Goal: Task Accomplishment & Management: Manage account settings

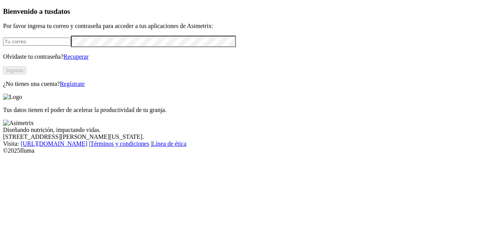
type input "[PERSON_NAME][EMAIL_ADDRESS][PERSON_NAME][DOMAIN_NAME]"
drag, startPoint x: 112, startPoint y: 50, endPoint x: 2, endPoint y: 51, distance: 109.8
click at [3, 51] on div "Bienvenido a tus datos Por favor ingresa tu correo y contraseña para acceder a …" at bounding box center [245, 47] width 485 height 80
click at [38, 88] on div "Bienvenido a tus datos Por favor ingresa tu correo y contraseña para acceder a …" at bounding box center [245, 47] width 485 height 80
click at [85, 87] on link "Regístrate" at bounding box center [72, 84] width 25 height 7
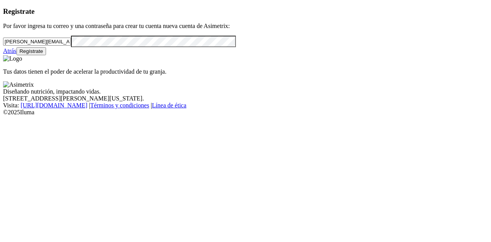
drag, startPoint x: 103, startPoint y: 52, endPoint x: 0, endPoint y: 51, distance: 103.3
click at [3, 51] on div "Registrate Por favor ingresa tu correo y una contraseña para crear tu cuenta nu…" at bounding box center [245, 31] width 485 height 48
paste input "[EMAIL_ADDRESS][DOMAIN_NAME]"
type input "[EMAIL_ADDRESS][DOMAIN_NAME]"
click at [3, 55] on div "Registrate Por favor ingresa tu correo y una contraseña para crear tu cuenta nu…" at bounding box center [245, 31] width 485 height 48
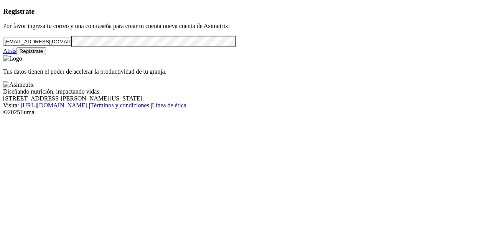
click at [46, 55] on button "Regístrate" at bounding box center [32, 51] width 30 height 8
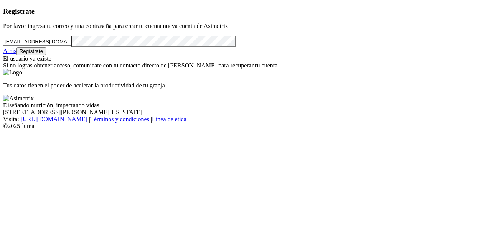
click at [12, 63] on div "Registrate Por favor ingresa tu correo y una contraseña para crear tu cuenta nu…" at bounding box center [245, 38] width 485 height 62
click at [17, 54] on link "Atrás" at bounding box center [9, 51] width 13 height 7
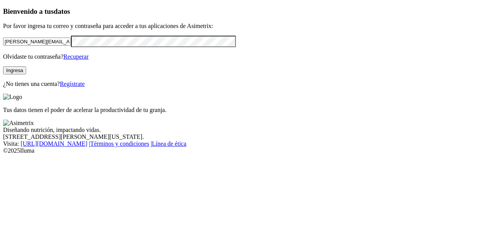
drag, startPoint x: 95, startPoint y: 55, endPoint x: 0, endPoint y: 54, distance: 94.8
click at [3, 54] on div "Bienvenido a tus datos Por favor ingresa tu correo y contraseña para acceder a …" at bounding box center [245, 47] width 485 height 80
paste input "[EMAIL_ADDRESS][DOMAIN_NAME]"
type input "[EMAIL_ADDRESS][DOMAIN_NAME]"
click at [3, 69] on div "Bienvenido a tus datos Por favor ingresa tu correo y contraseña para acceder a …" at bounding box center [245, 47] width 485 height 80
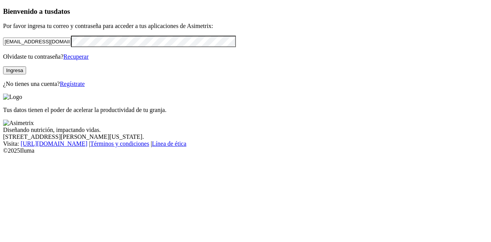
click at [24, 88] on div "Bienvenido a tus datos Por favor ingresa tu correo y contraseña para acceder a …" at bounding box center [245, 47] width 485 height 80
click at [89, 60] on link "Recuperar" at bounding box center [75, 56] width 25 height 7
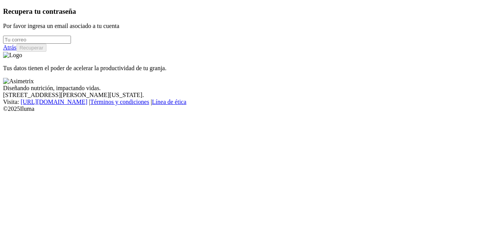
click at [58, 44] on input "email" at bounding box center [37, 40] width 68 height 8
paste input "[EMAIL_ADDRESS][DOMAIN_NAME]"
type input "[EMAIL_ADDRESS][DOMAIN_NAME]"
click at [46, 52] on button "Recuperar" at bounding box center [32, 48] width 30 height 8
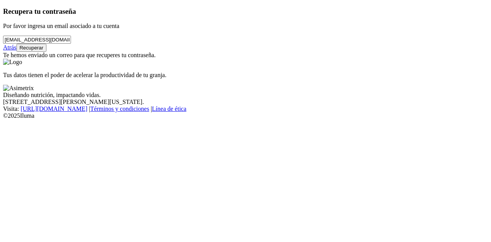
click at [17, 51] on link "Atrás" at bounding box center [9, 47] width 13 height 7
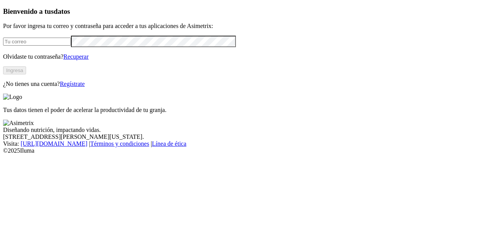
type input "[PERSON_NAME][EMAIL_ADDRESS][PERSON_NAME][DOMAIN_NAME]"
click at [103, 88] on div "Bienvenido a tus datos Por favor ingresa tu correo y contraseña para acceder a …" at bounding box center [245, 47] width 485 height 80
click at [26, 74] on button "Ingresa" at bounding box center [14, 70] width 23 height 8
